Goal: Navigation & Orientation: Find specific page/section

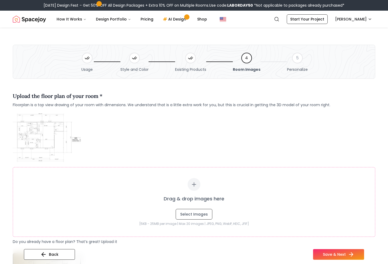
scroll to position [906, 0]
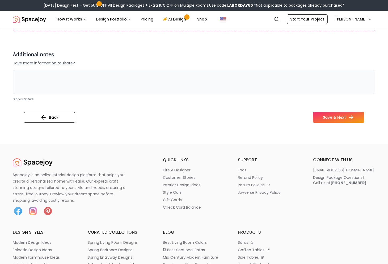
click at [188, 54] on div "Additional notes Have more information to share?" at bounding box center [194, 57] width 363 height 15
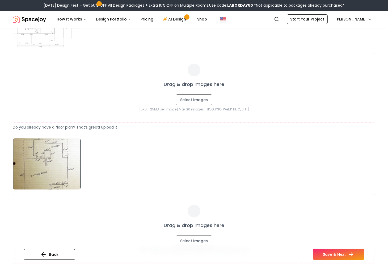
scroll to position [0, 0]
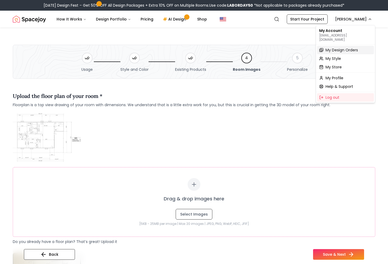
click at [334, 47] on span "My Design Orders" at bounding box center [342, 49] width 32 height 5
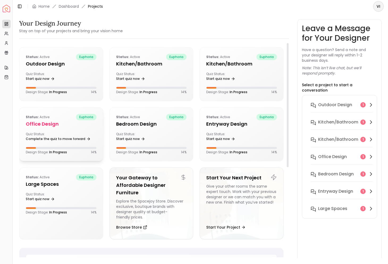
click at [56, 125] on h5 "Office design" at bounding box center [61, 123] width 71 height 7
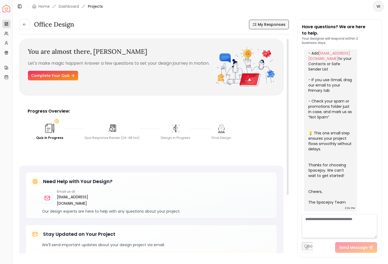
click at [267, 24] on span "My Responses" at bounding box center [272, 24] width 28 height 5
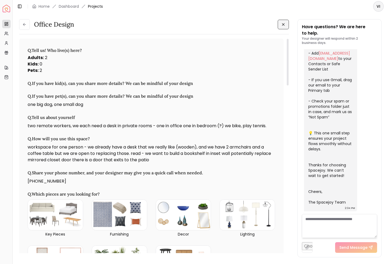
click at [93, 5] on span "Projects" at bounding box center [95, 6] width 15 height 5
click at [75, 7] on link "Dashboard" at bounding box center [69, 6] width 20 height 5
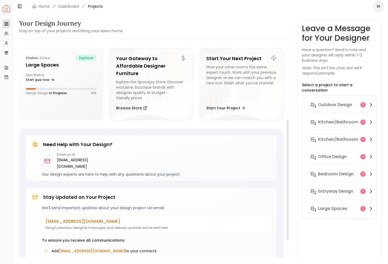
scroll to position [115, 0]
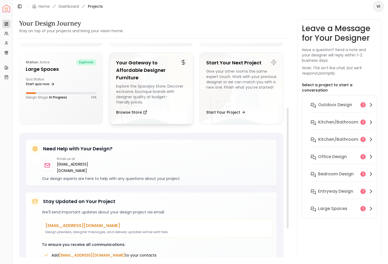
click at [131, 104] on div "Explore the Spacejoy Store. Discover exclusive, boutique brands with designer q…" at bounding box center [151, 94] width 71 height 21
